Goal: Understand process/instructions: Learn about a topic

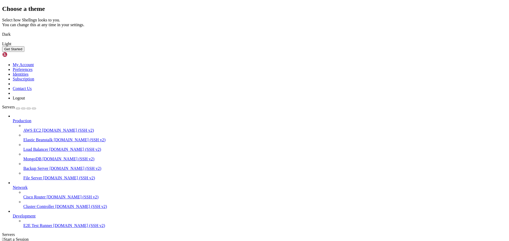
drag, startPoint x: 225, startPoint y: 142, endPoint x: 229, endPoint y: 142, distance: 3.5
click at [2, 31] on img at bounding box center [2, 31] width 0 height 0
click at [97, 52] on div "Choose a theme Select how Shellngn looks to you. You can change this at any tim…" at bounding box center [254, 28] width 504 height 47
drag, startPoint x: 333, startPoint y: 176, endPoint x: 230, endPoint y: 174, distance: 102.6
click at [24, 52] on button "Get Started" at bounding box center [13, 49] width 22 height 6
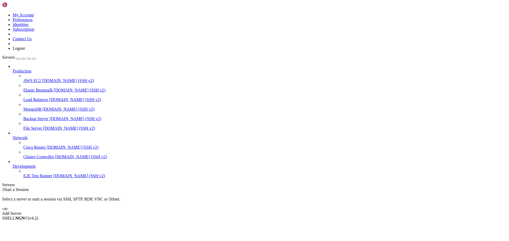
click at [42, 78] on span "[DOMAIN_NAME] (SSH v2)" at bounding box center [68, 80] width 52 height 5
click at [32, 78] on span "AWS EC2" at bounding box center [32, 80] width 18 height 5
